Goal: Find specific page/section: Find specific page/section

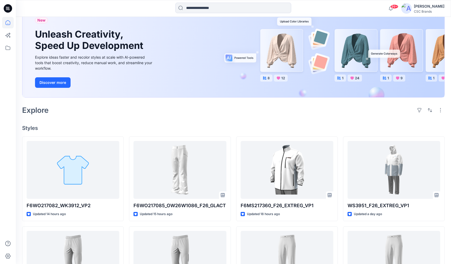
scroll to position [49, 0]
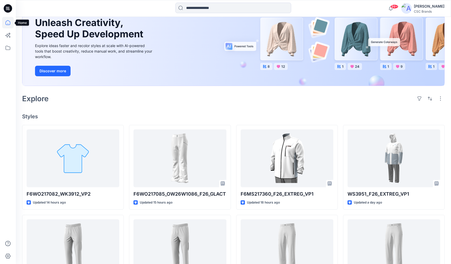
click at [9, 24] on icon at bounding box center [8, 23] width 12 height 12
click at [9, 50] on icon at bounding box center [8, 48] width 12 height 12
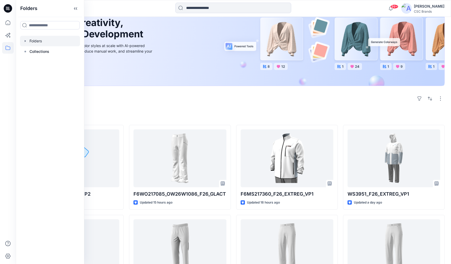
click at [43, 40] on div at bounding box center [50, 41] width 60 height 11
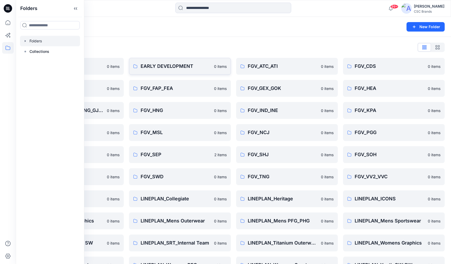
scroll to position [1, 0]
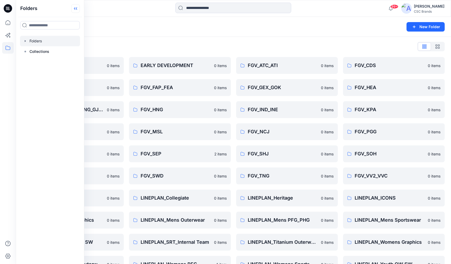
click at [76, 7] on icon at bounding box center [75, 8] width 8 height 9
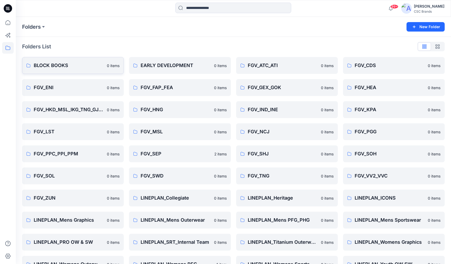
click at [57, 65] on p "BLOCK BOOKS" at bounding box center [69, 65] width 70 height 7
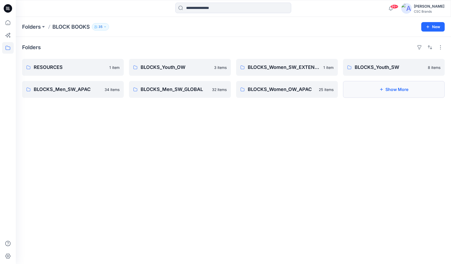
click at [382, 93] on button "Show More" at bounding box center [394, 89] width 102 height 17
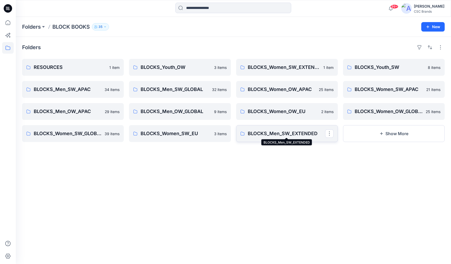
click at [302, 137] on p "BLOCKS_Men_SW_EXTENDED" at bounding box center [286, 133] width 77 height 7
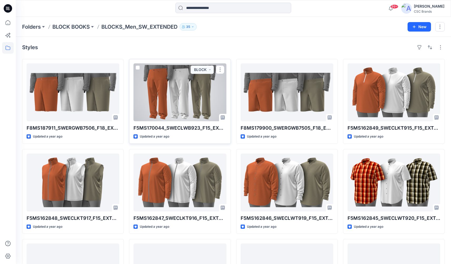
click at [189, 106] on div at bounding box center [179, 92] width 93 height 58
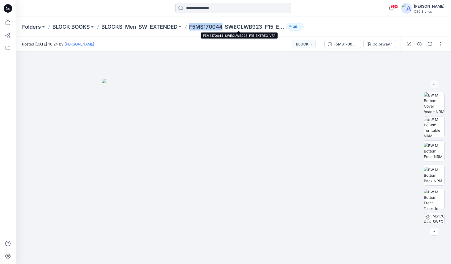
drag, startPoint x: 225, startPoint y: 26, endPoint x: 192, endPoint y: 26, distance: 32.9
click at [192, 26] on p "F5MS170044_SWECLWB923_F15_EXTREG_VFA" at bounding box center [236, 26] width 95 height 7
copy p "F5MS170044"
drag, startPoint x: 265, startPoint y: 26, endPoint x: 228, endPoint y: 26, distance: 37.1
click at [228, 26] on p "F5MS170044_SWECLWB923_F15_EXTREG_VFA" at bounding box center [236, 26] width 95 height 7
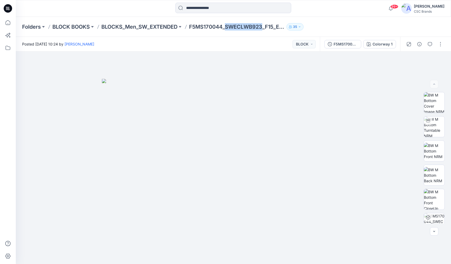
copy p "SWECLWB923"
